Goal: Check status: Check status

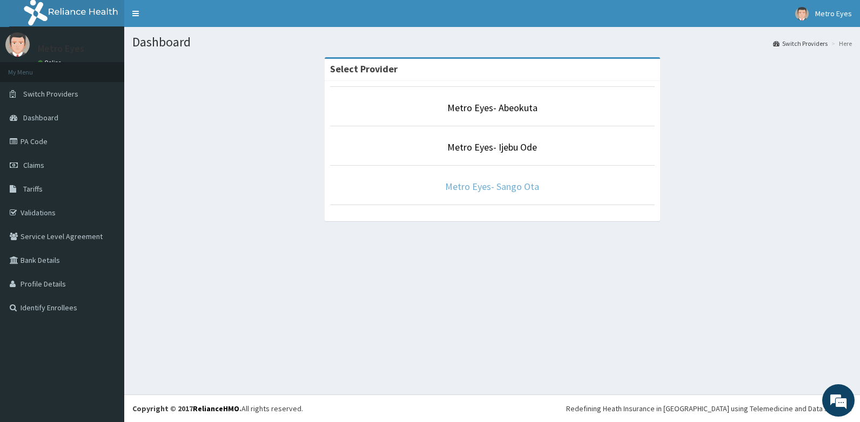
click at [500, 185] on link "Metro Eyes- Sango Ota" at bounding box center [492, 186] width 94 height 12
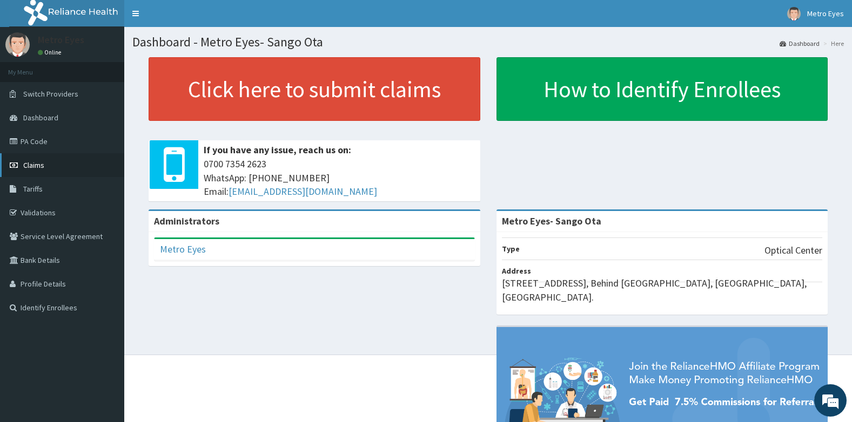
click at [41, 162] on span "Claims" at bounding box center [33, 165] width 21 height 10
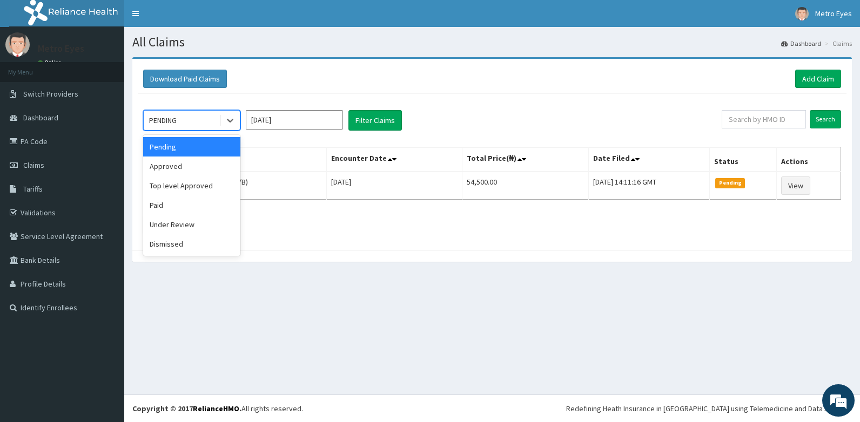
click at [172, 119] on div "PENDING" at bounding box center [163, 120] width 28 height 11
click at [158, 204] on div "Paid" at bounding box center [191, 205] width 97 height 19
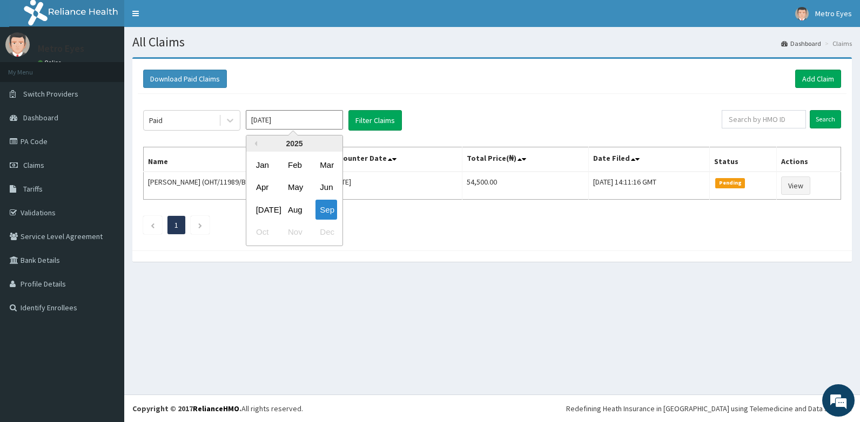
click at [296, 119] on input "Sep 2025" at bounding box center [294, 119] width 97 height 19
click at [292, 210] on div "Aug" at bounding box center [295, 210] width 22 height 20
type input "Aug 2025"
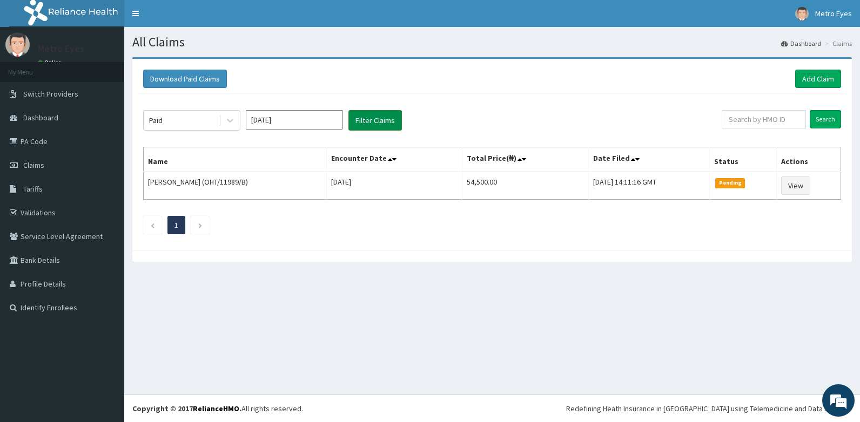
click at [374, 125] on button "Filter Claims" at bounding box center [374, 120] width 53 height 21
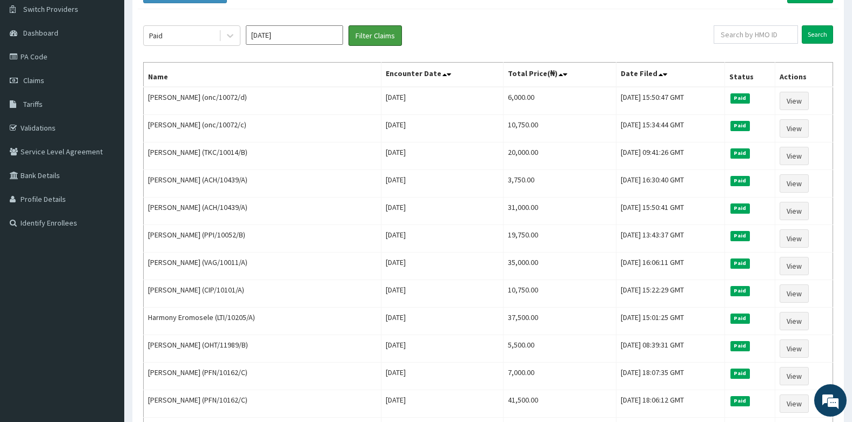
scroll to position [86, 0]
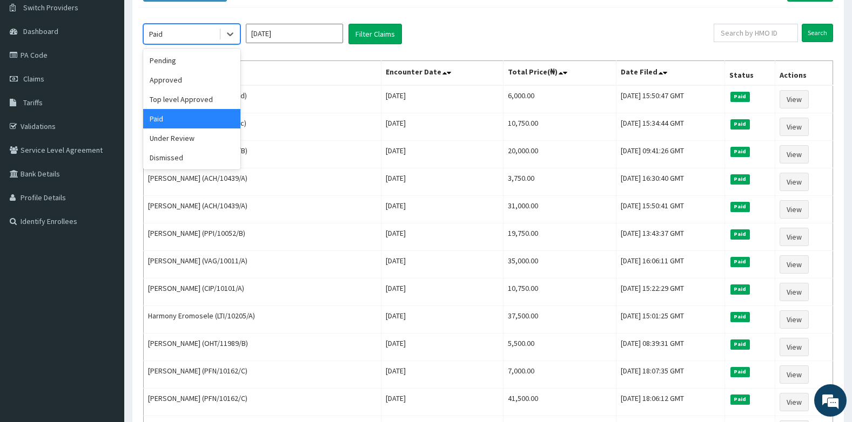
click at [219, 39] on div at bounding box center [229, 33] width 21 height 19
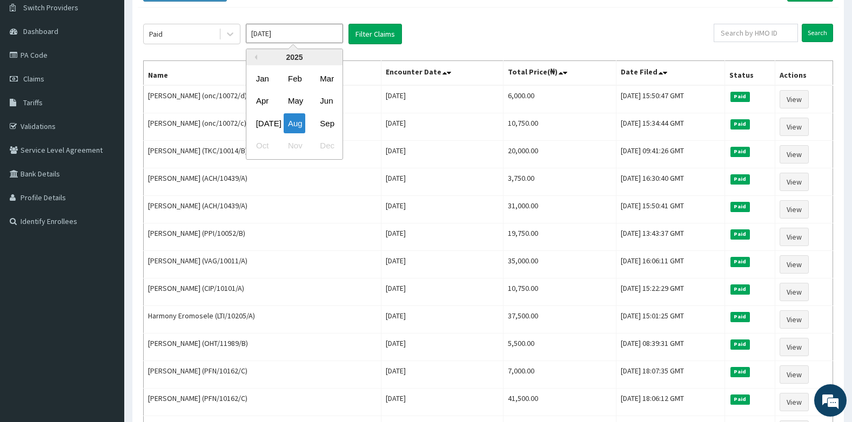
click at [286, 32] on input "[DATE]" at bounding box center [294, 33] width 97 height 19
click at [325, 127] on div "Sep" at bounding box center [326, 123] width 22 height 20
type input "[DATE]"
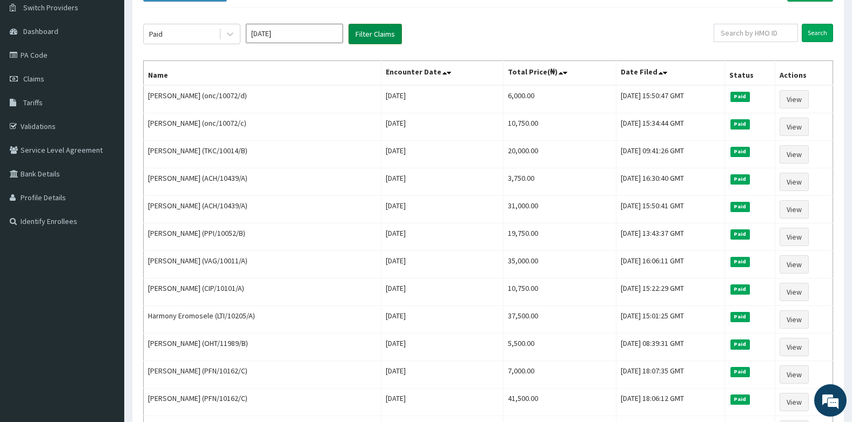
click at [386, 31] on button "Filter Claims" at bounding box center [374, 34] width 53 height 21
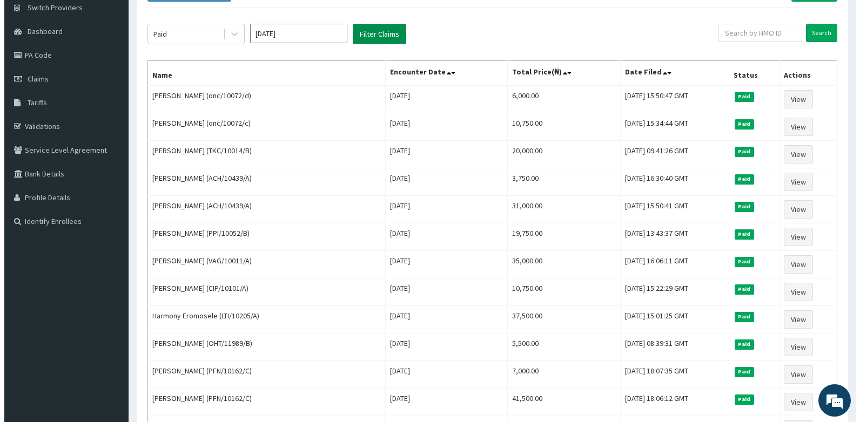
scroll to position [0, 0]
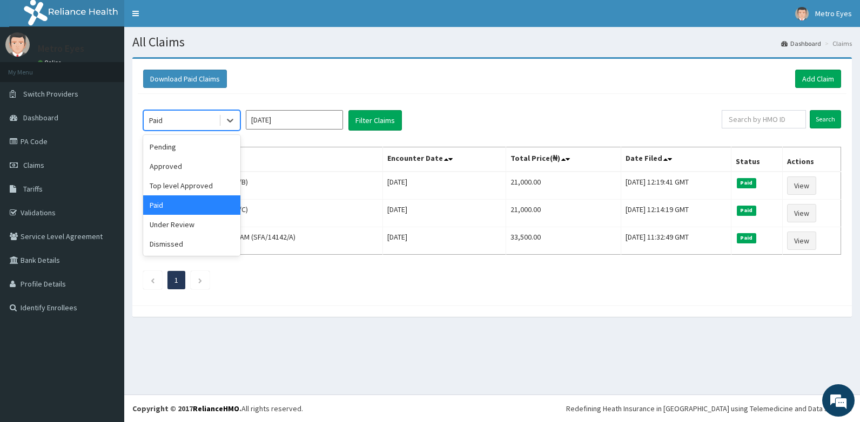
click at [174, 126] on div "Paid" at bounding box center [181, 120] width 75 height 17
click at [161, 171] on div "Approved" at bounding box center [191, 166] width 97 height 19
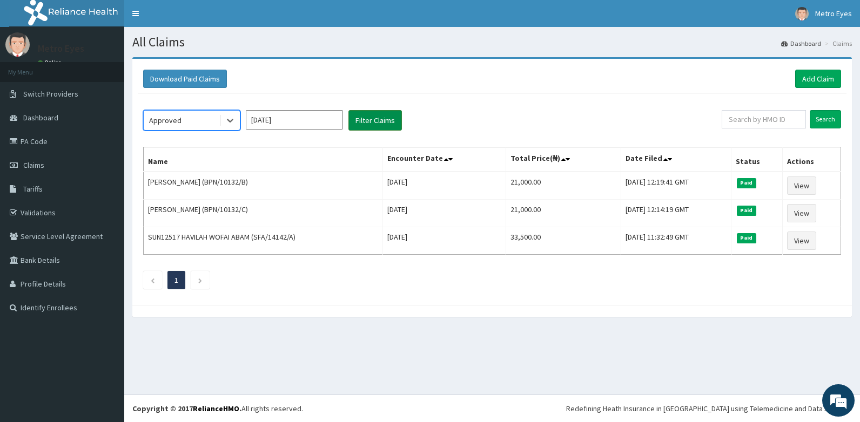
click at [375, 124] on button "Filter Claims" at bounding box center [374, 120] width 53 height 21
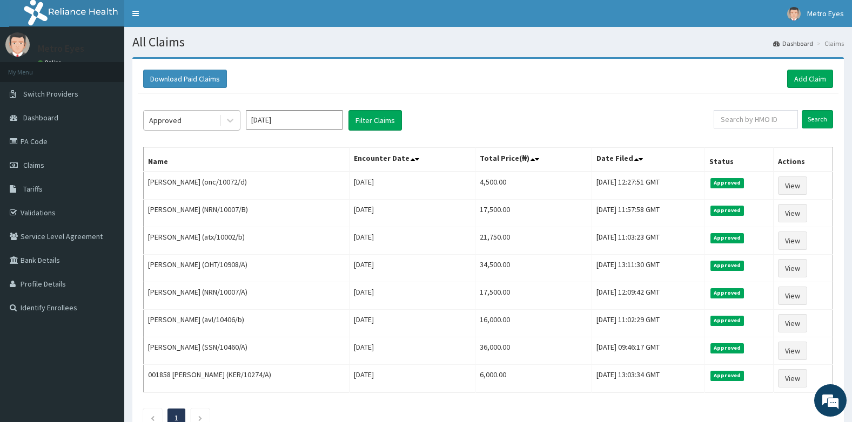
click at [211, 123] on div "Approved" at bounding box center [181, 120] width 75 height 17
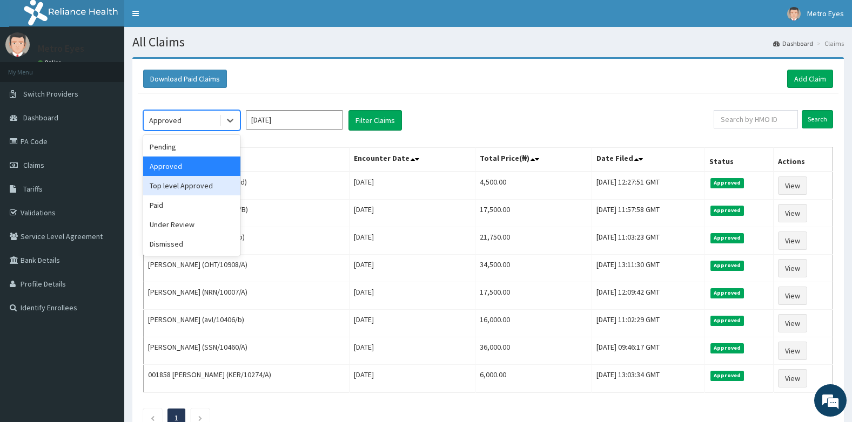
click at [177, 187] on div "Top level Approved" at bounding box center [191, 185] width 97 height 19
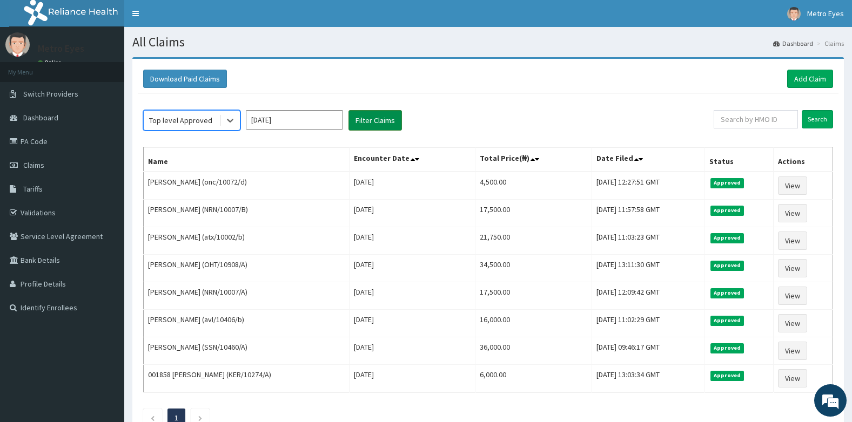
click at [369, 125] on button "Filter Claims" at bounding box center [374, 120] width 53 height 21
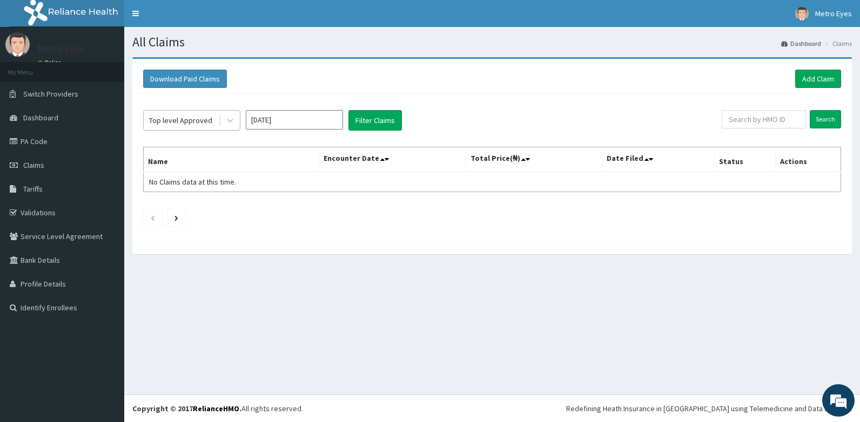
click at [182, 120] on div "Top level Approved" at bounding box center [180, 120] width 63 height 11
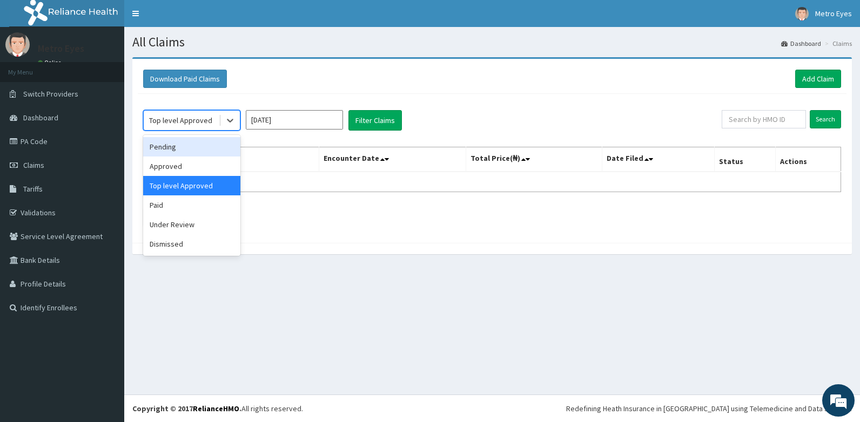
click at [165, 146] on div "Pending" at bounding box center [191, 146] width 97 height 19
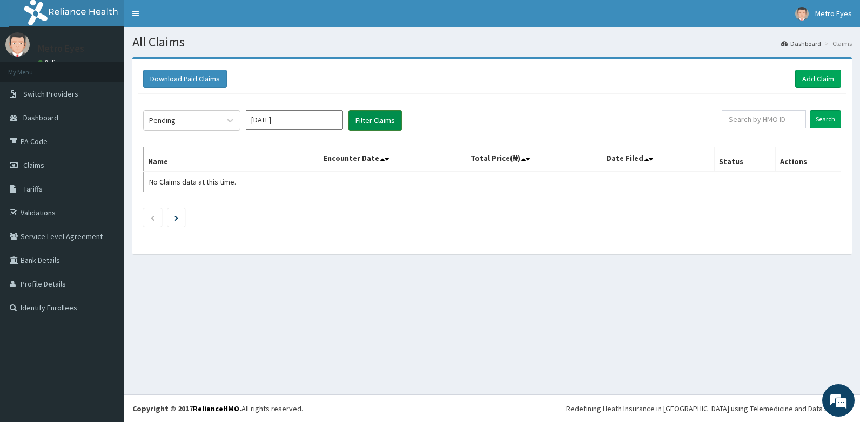
click at [366, 120] on button "Filter Claims" at bounding box center [374, 120] width 53 height 21
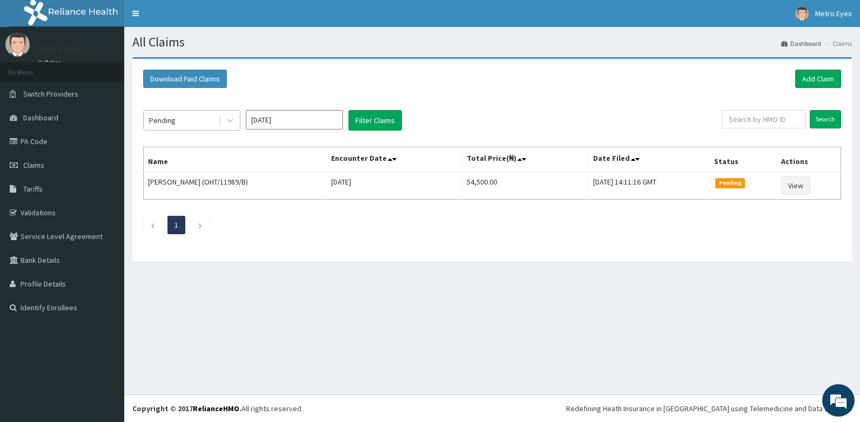
click at [182, 117] on div "Pending" at bounding box center [181, 120] width 75 height 17
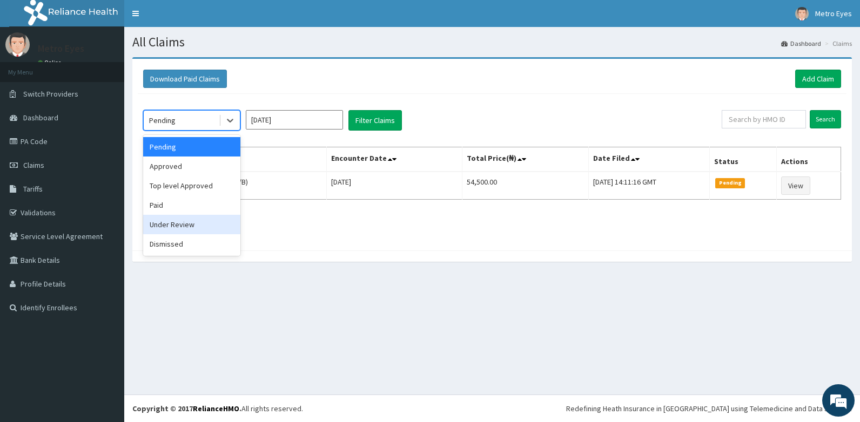
click at [170, 223] on div "Under Review" at bounding box center [191, 224] width 97 height 19
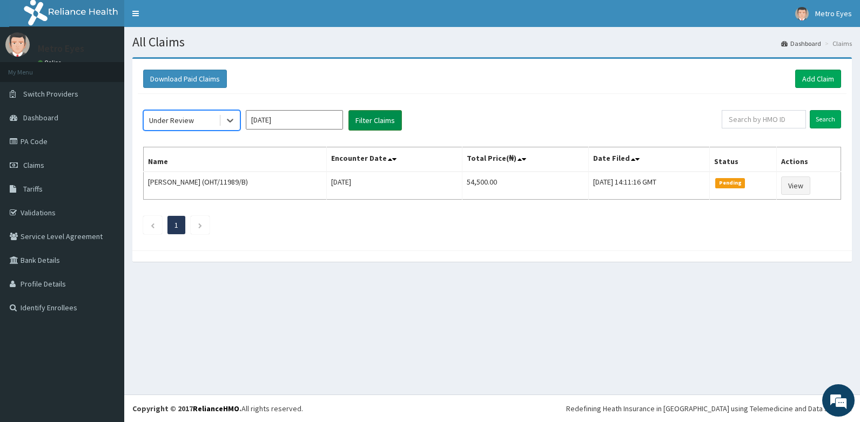
click at [368, 116] on button "Filter Claims" at bounding box center [374, 120] width 53 height 21
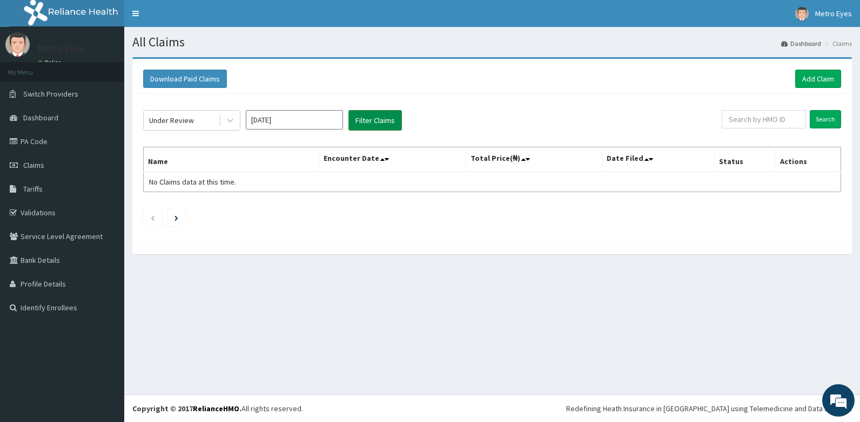
click at [368, 116] on button "Filter Claims" at bounding box center [374, 120] width 53 height 21
click at [165, 116] on div "Under Review" at bounding box center [171, 120] width 45 height 11
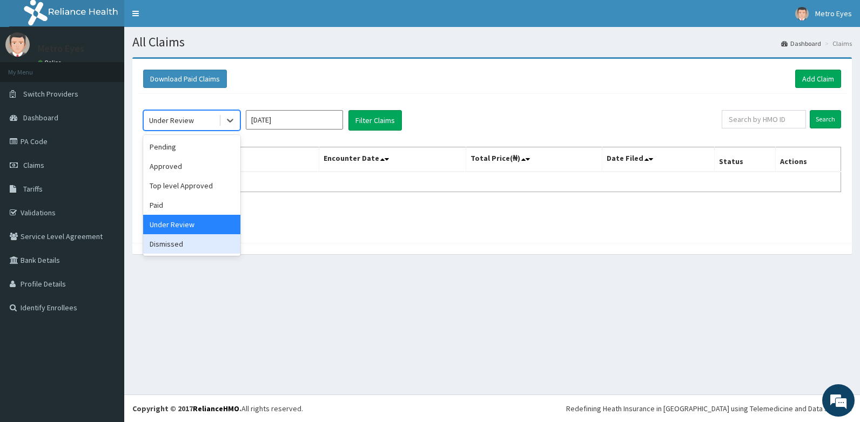
click at [166, 243] on div "Dismissed" at bounding box center [191, 243] width 97 height 19
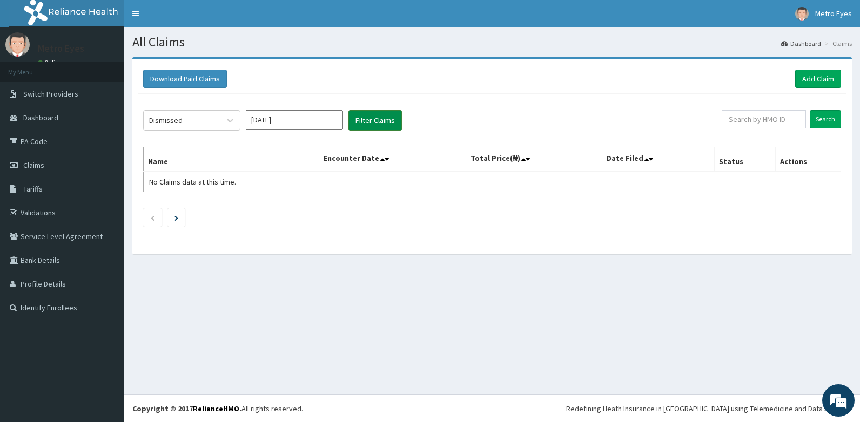
click at [382, 112] on button "Filter Claims" at bounding box center [374, 120] width 53 height 21
click at [194, 121] on div "Dismissed" at bounding box center [181, 120] width 75 height 17
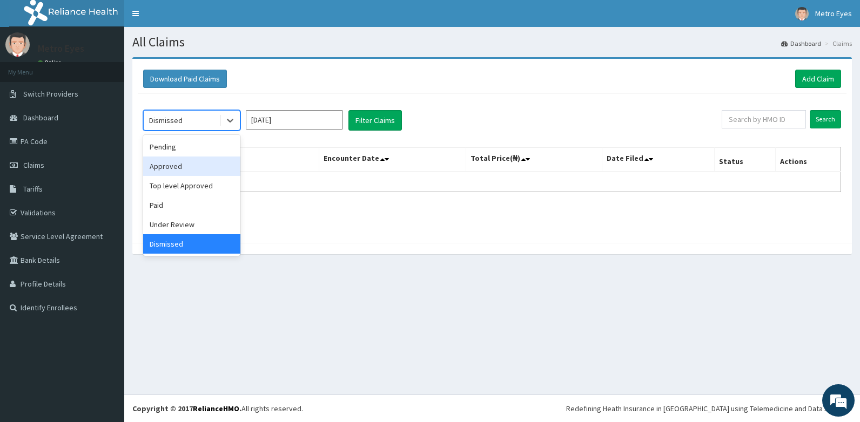
click at [178, 164] on div "Approved" at bounding box center [191, 166] width 97 height 19
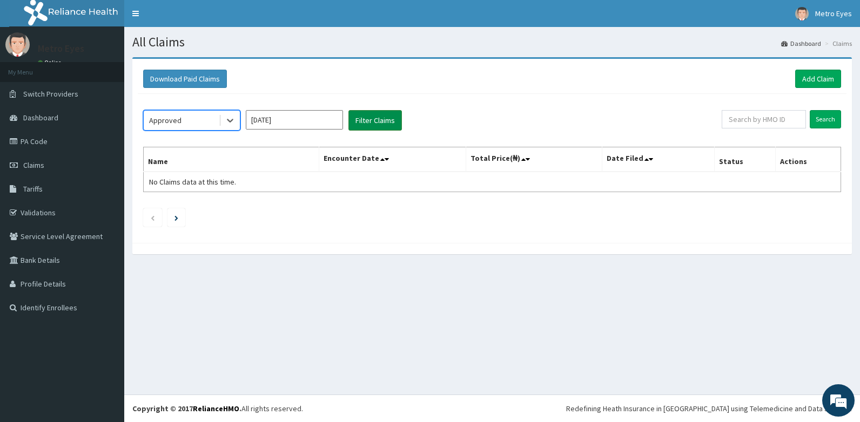
click at [383, 120] on button "Filter Claims" at bounding box center [374, 120] width 53 height 21
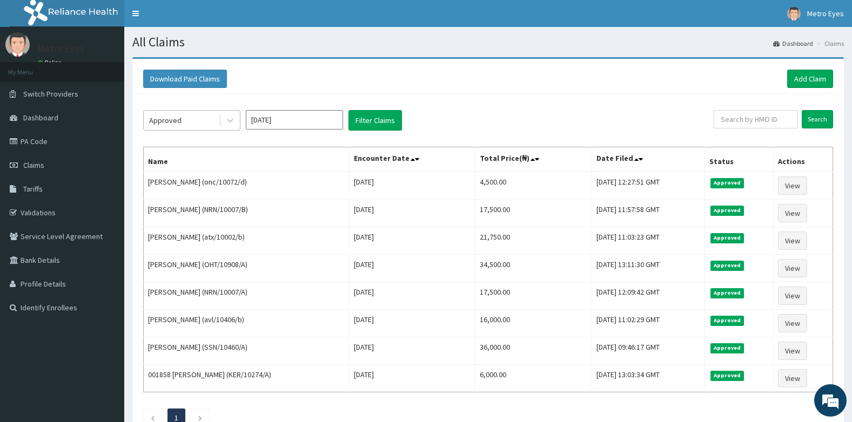
click at [170, 123] on div "Approved" at bounding box center [165, 120] width 32 height 11
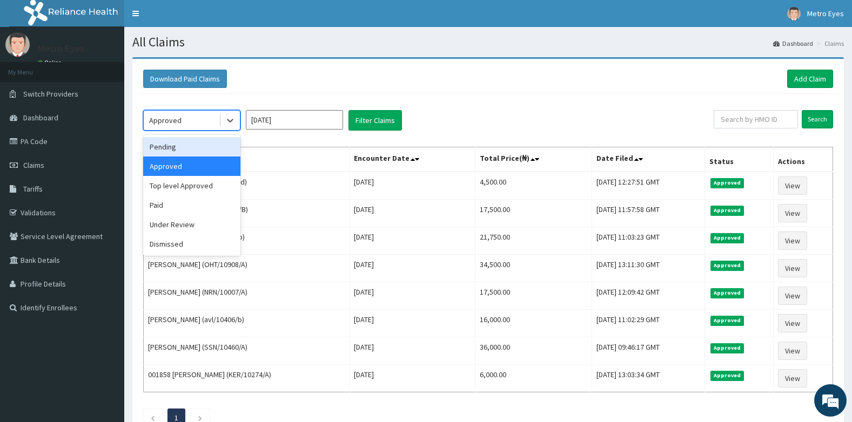
click at [161, 154] on div "Pending" at bounding box center [191, 146] width 97 height 19
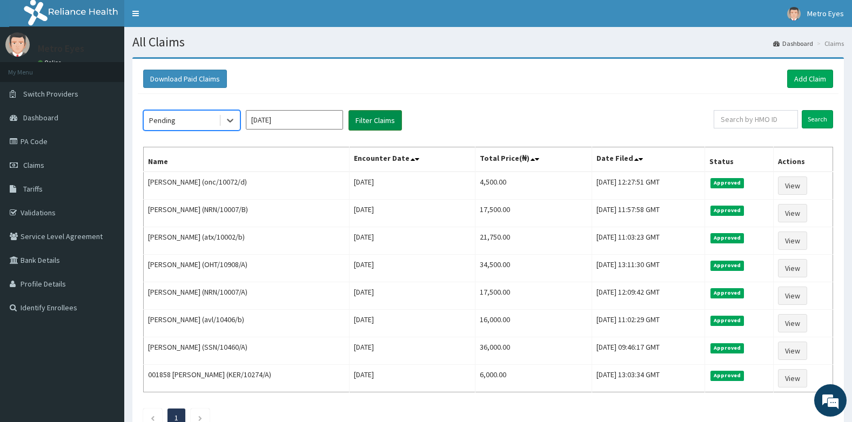
click at [371, 119] on button "Filter Claims" at bounding box center [374, 120] width 53 height 21
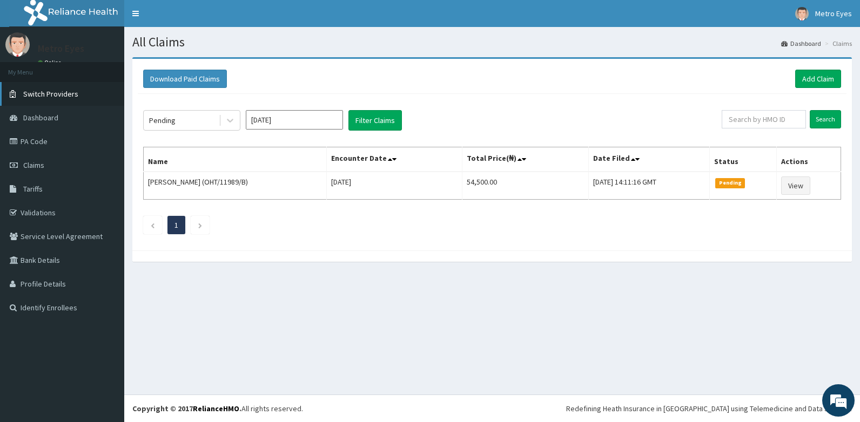
click at [30, 92] on span "Switch Providers" at bounding box center [50, 94] width 55 height 10
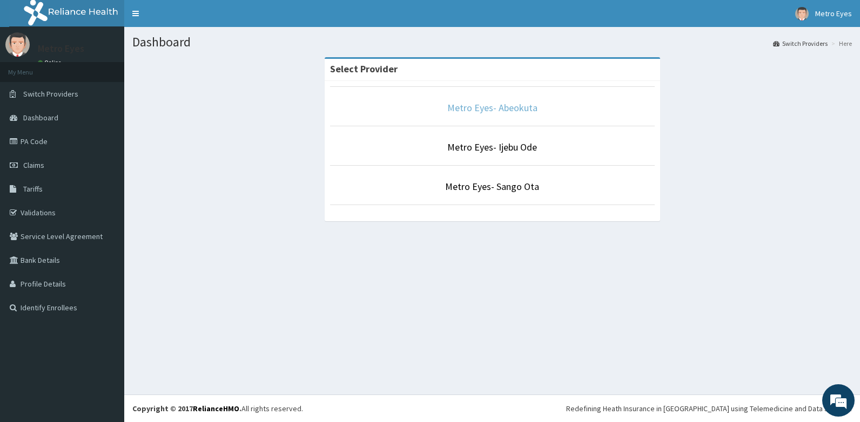
click at [490, 107] on link "Metro Eyes- Abeokuta" at bounding box center [492, 108] width 90 height 12
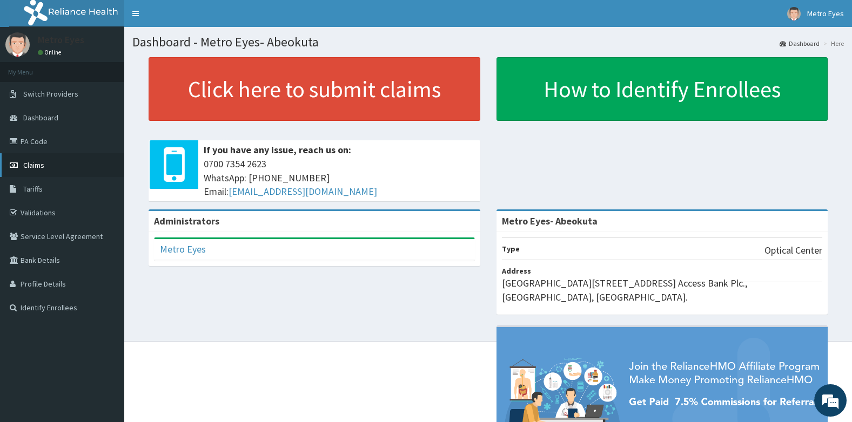
click at [45, 166] on link "Claims" at bounding box center [62, 165] width 124 height 24
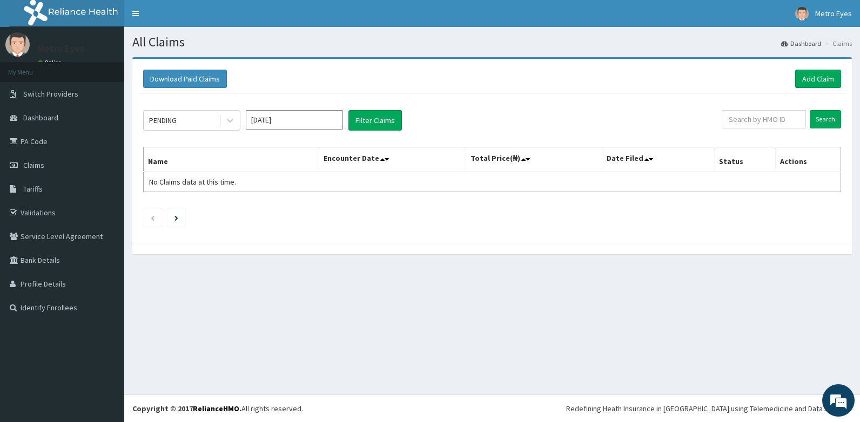
click at [260, 116] on input "[DATE]" at bounding box center [294, 119] width 97 height 19
click at [297, 208] on div "Aug" at bounding box center [295, 210] width 22 height 20
type input "[DATE]"
click at [373, 120] on button "Filter Claims" at bounding box center [374, 120] width 53 height 21
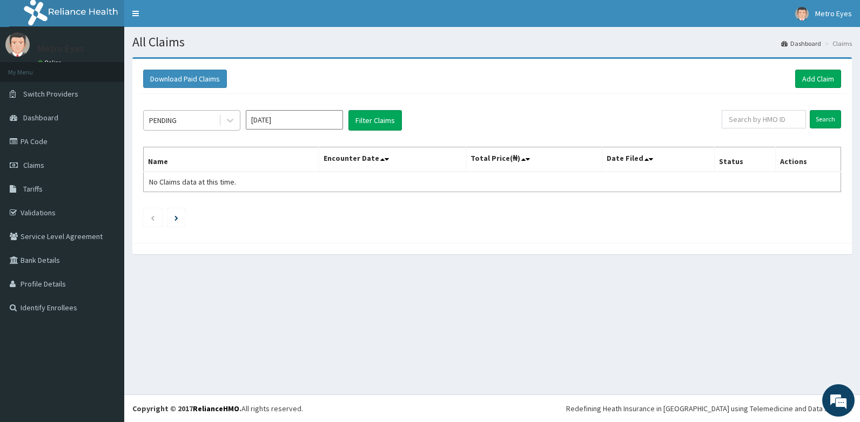
click at [199, 123] on div "PENDING" at bounding box center [181, 120] width 75 height 17
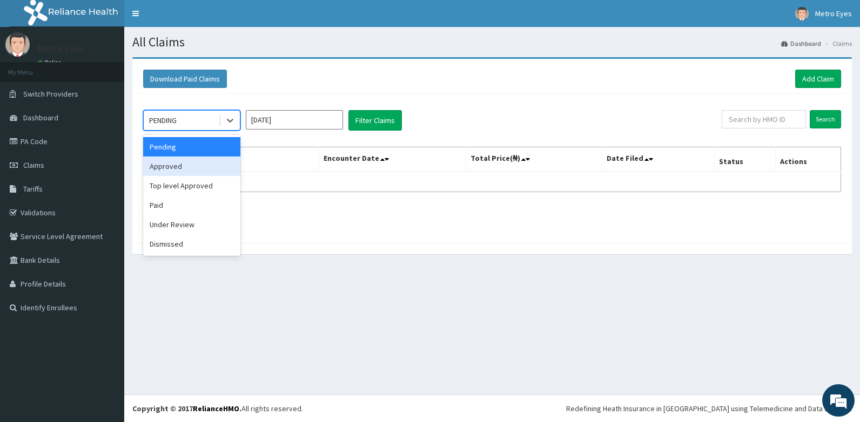
click at [191, 166] on div "Approved" at bounding box center [191, 166] width 97 height 19
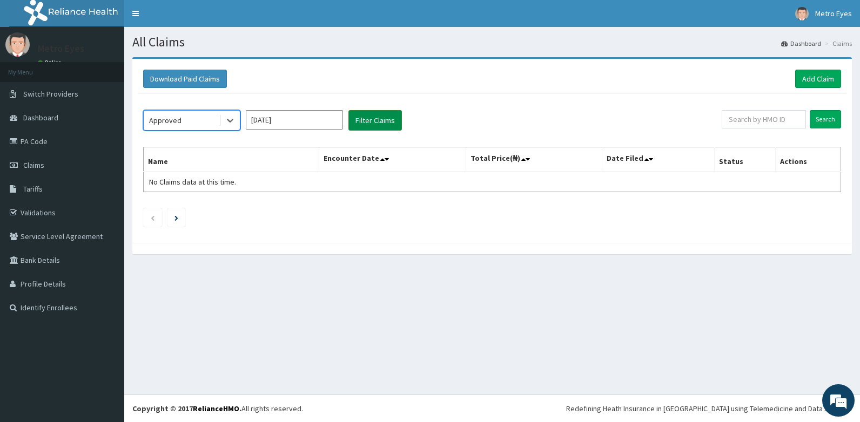
click at [355, 120] on button "Filter Claims" at bounding box center [374, 120] width 53 height 21
click at [561, 102] on div "Approved [DATE] Filter Claims Search Name Encounter Date Total Price(₦) Date Fi…" at bounding box center [492, 166] width 709 height 144
